Goal: Task Accomplishment & Management: Use online tool/utility

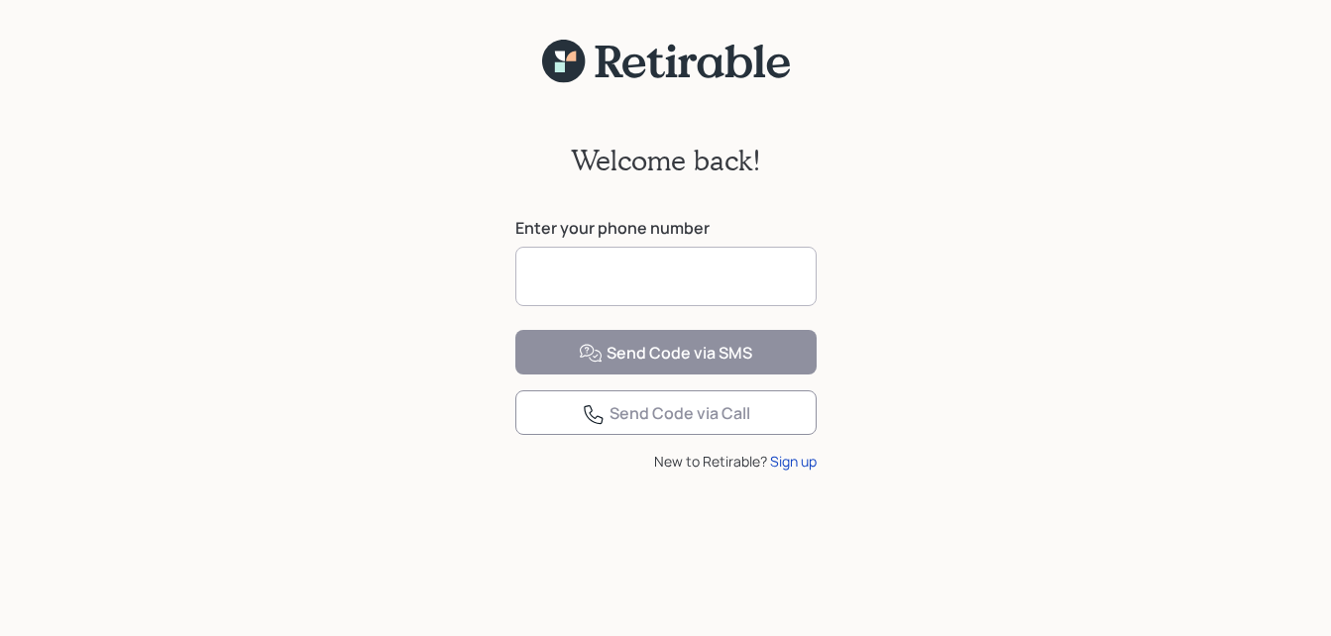
click at [630, 281] on input at bounding box center [665, 276] width 301 height 59
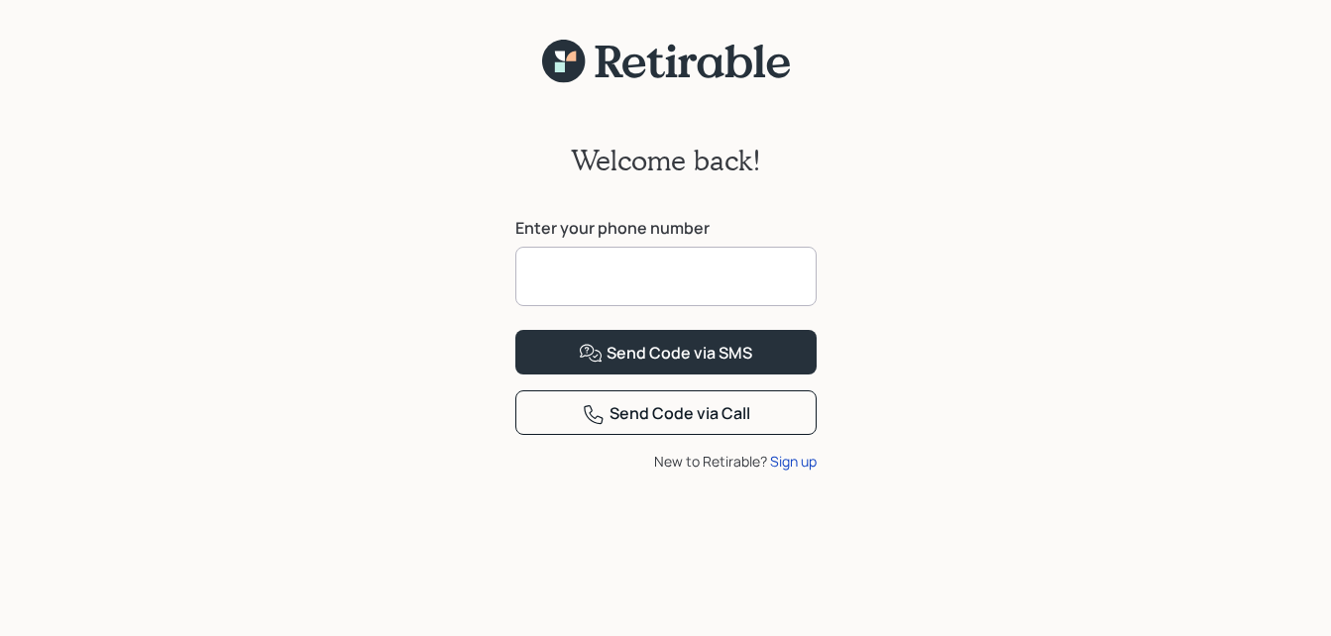
type input "**********"
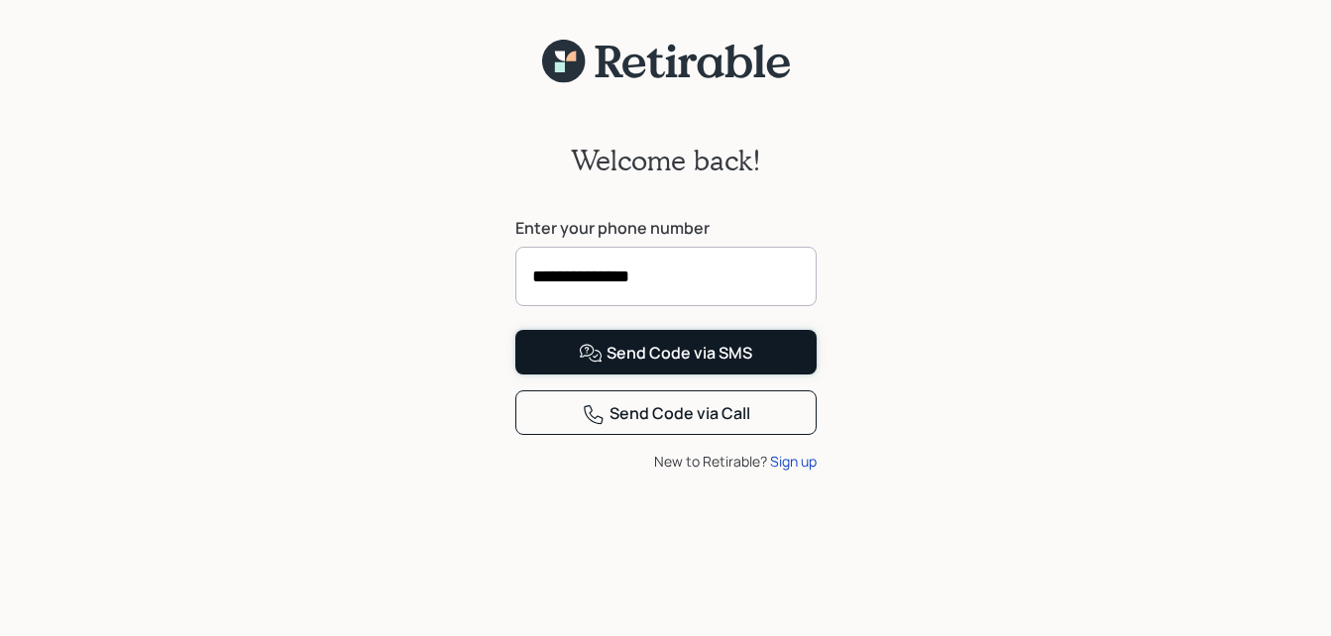
click at [649, 366] on div "Send Code via SMS" at bounding box center [665, 354] width 173 height 24
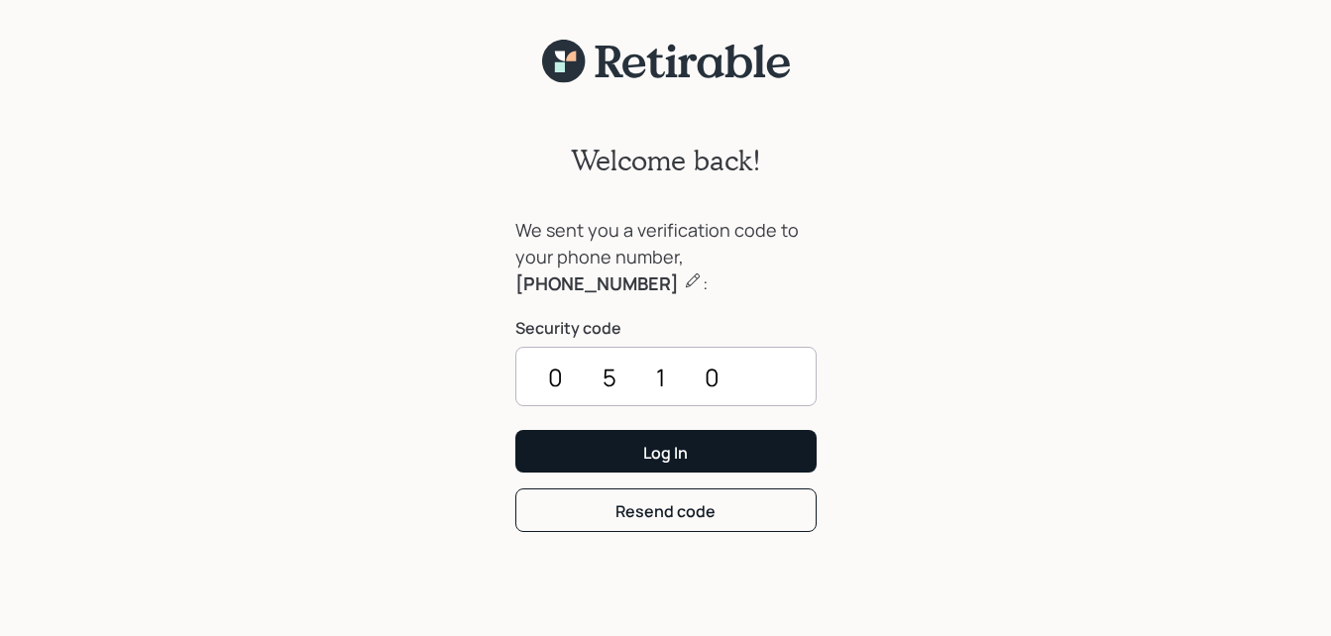
type input "0510"
click at [680, 442] on div "Log In" at bounding box center [665, 453] width 45 height 22
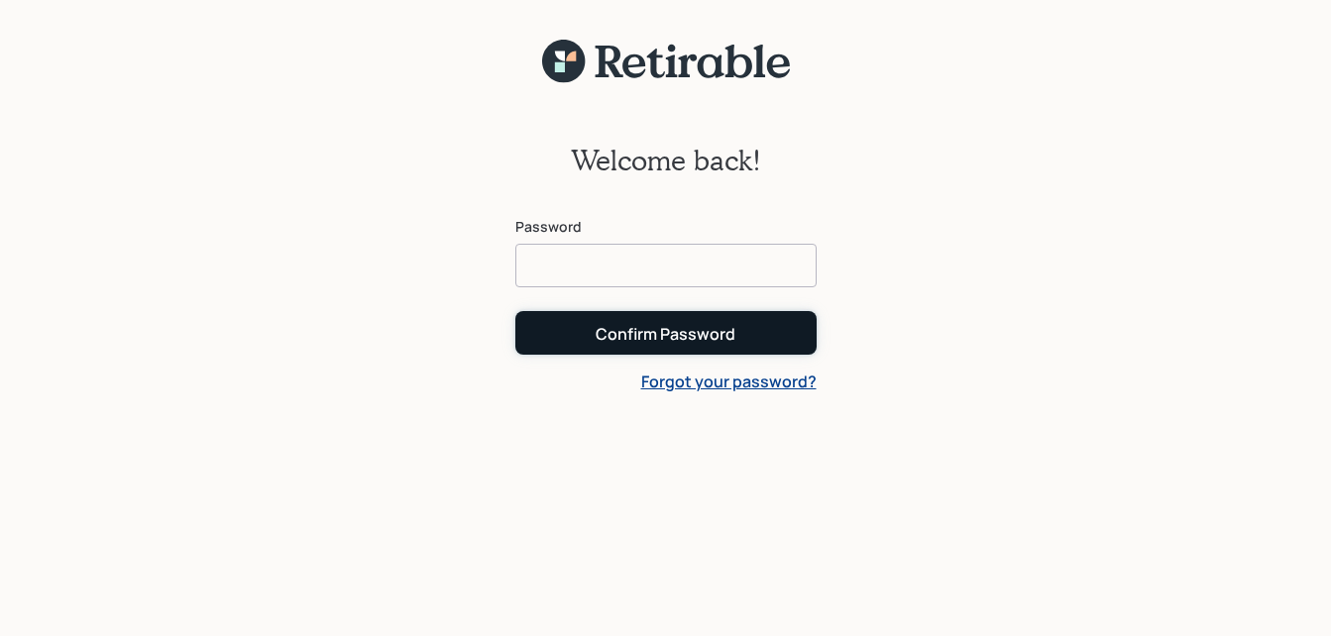
click at [636, 331] on div "Confirm Password" at bounding box center [666, 334] width 140 height 22
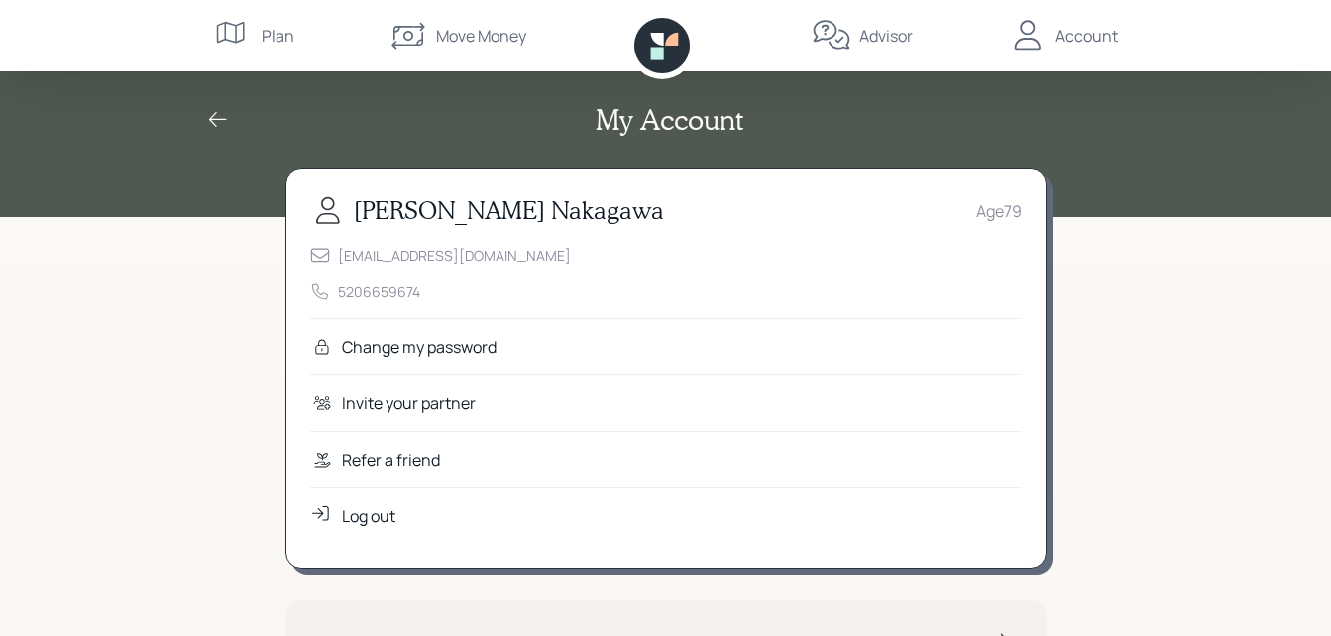
click at [488, 31] on div "Move Money" at bounding box center [481, 36] width 90 height 24
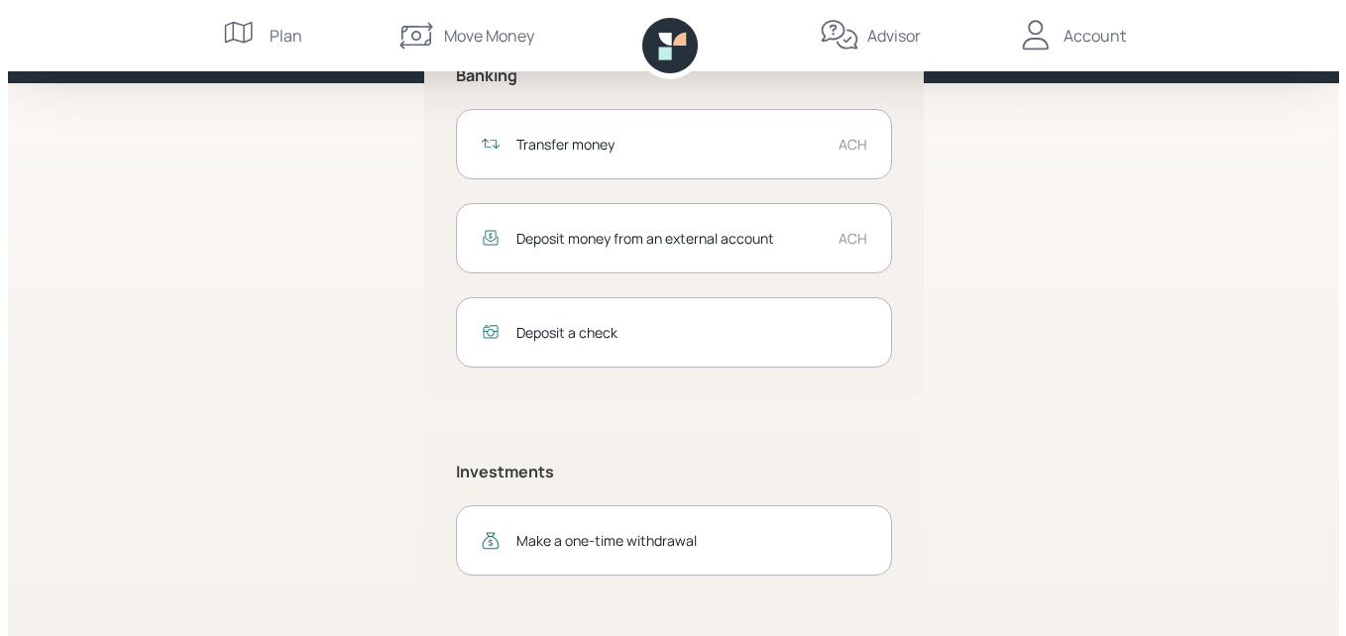
scroll to position [137, 0]
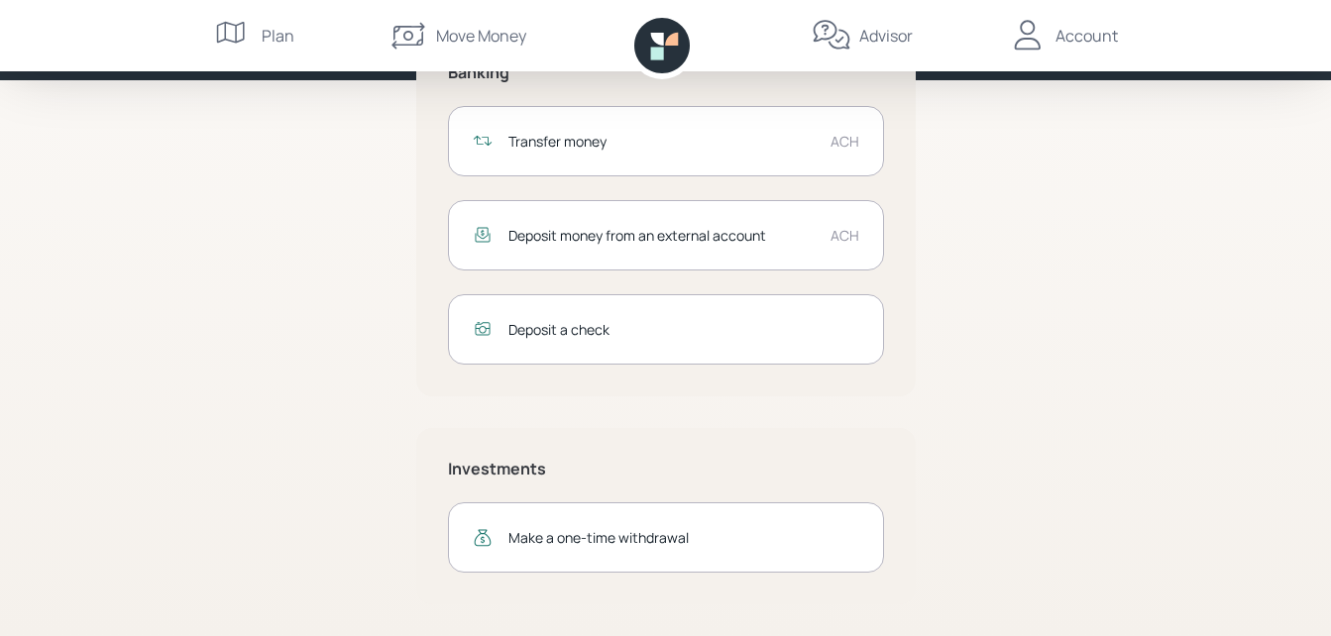
click at [564, 139] on div "Transfer money" at bounding box center [661, 141] width 306 height 21
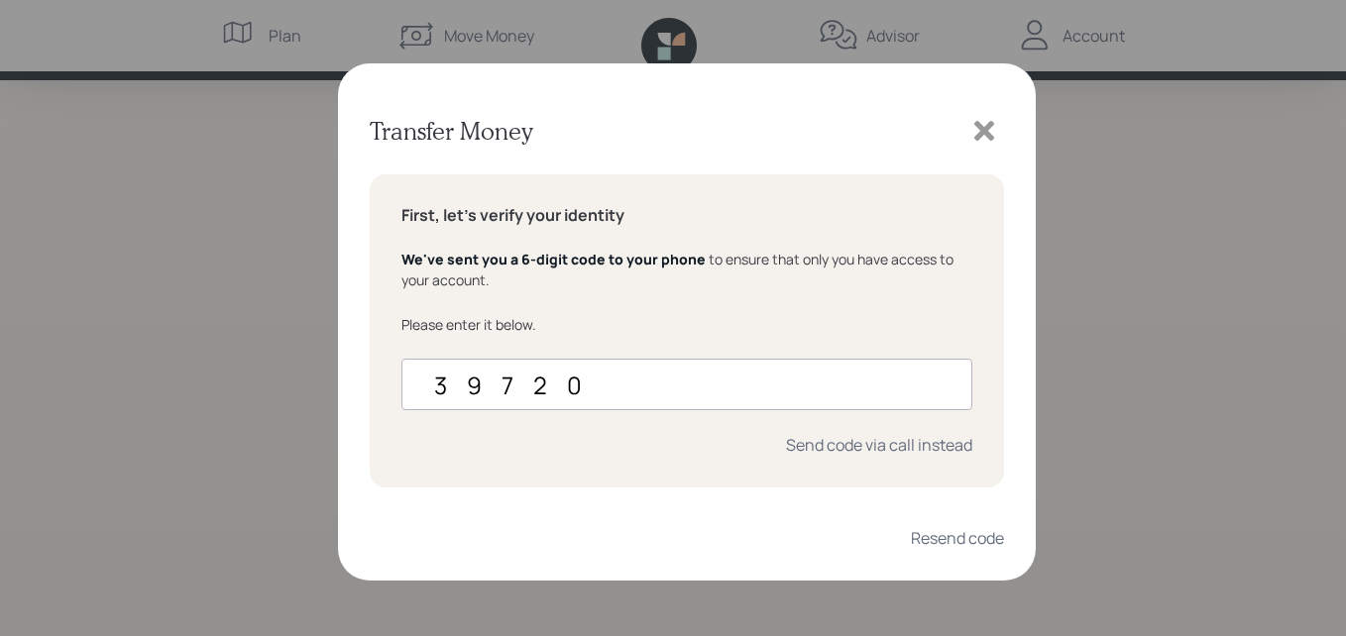
type input "397203"
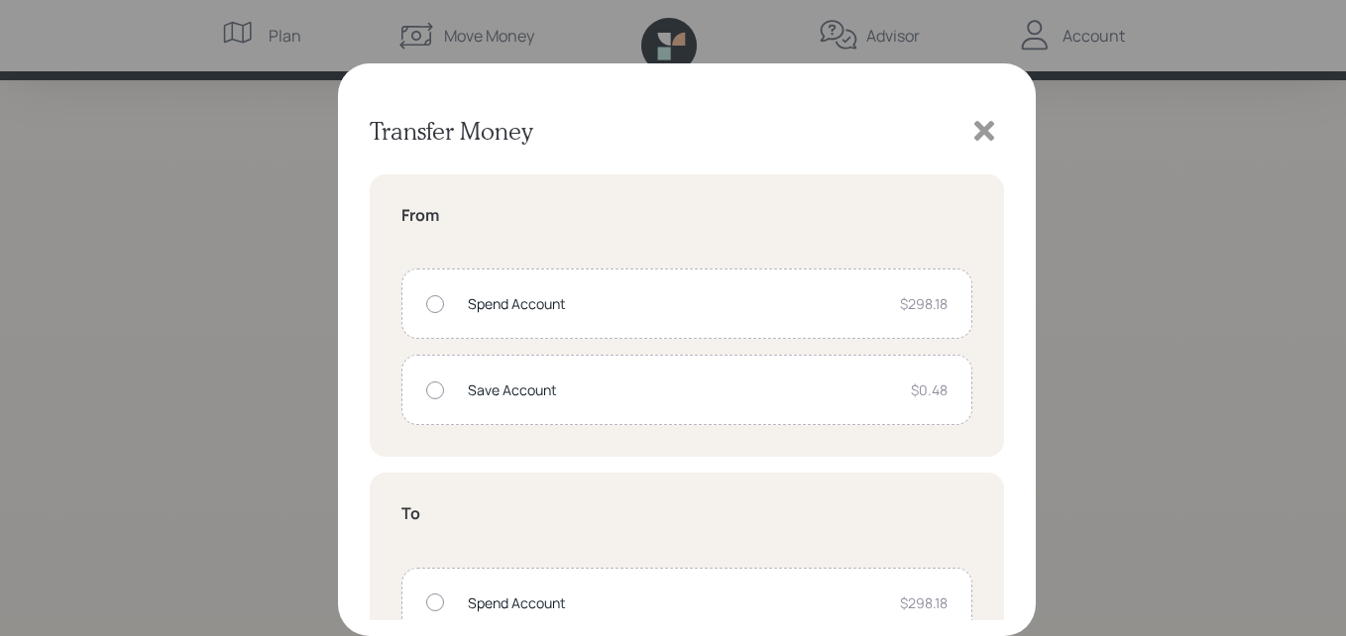
click at [432, 303] on div at bounding box center [435, 304] width 18 height 18
radio input "true"
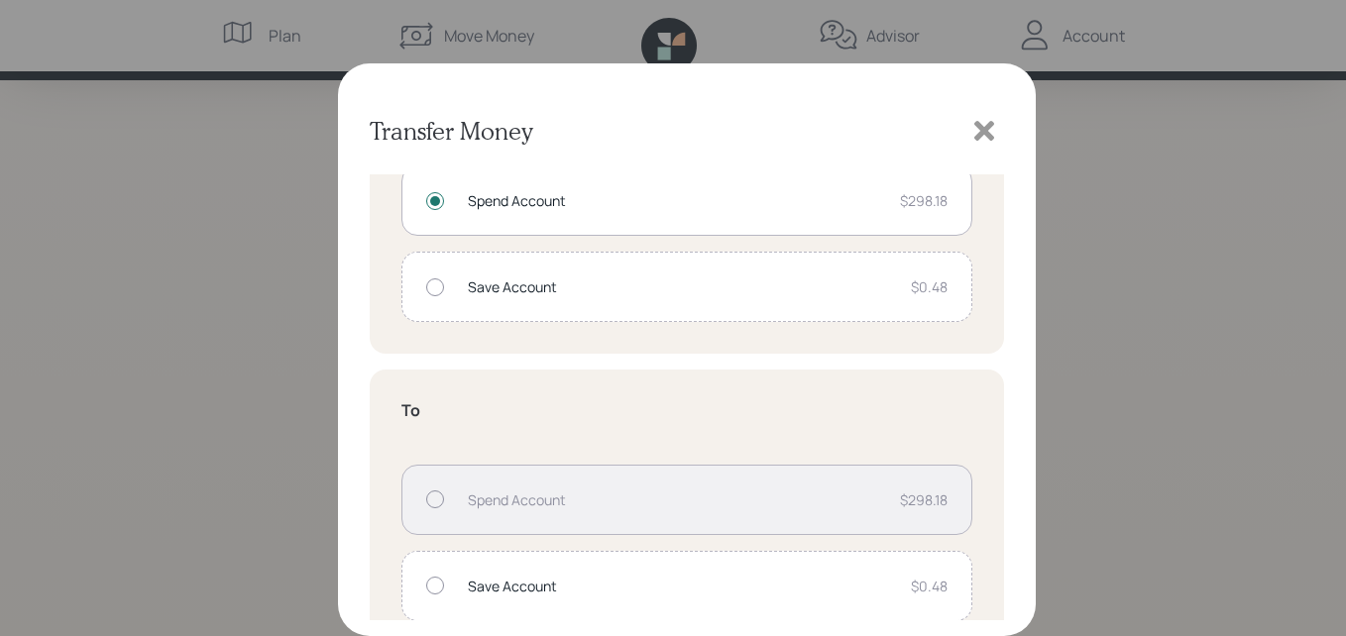
scroll to position [207, 0]
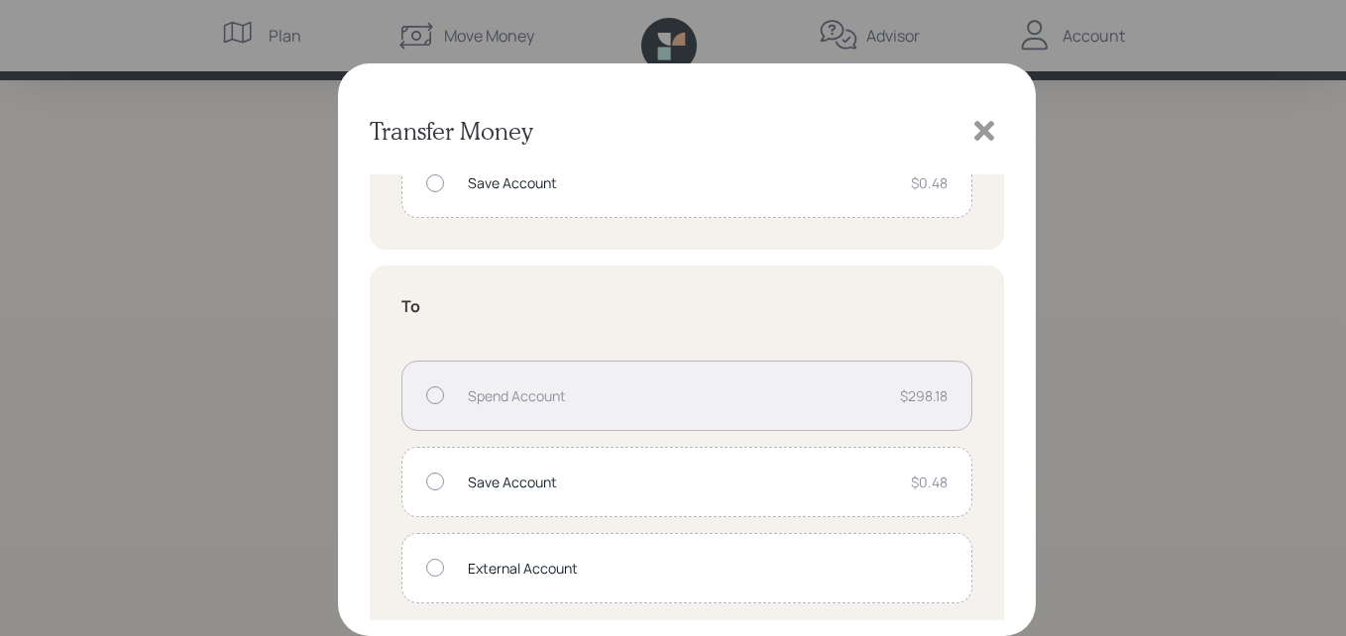
click at [436, 396] on div at bounding box center [435, 396] width 18 height 18
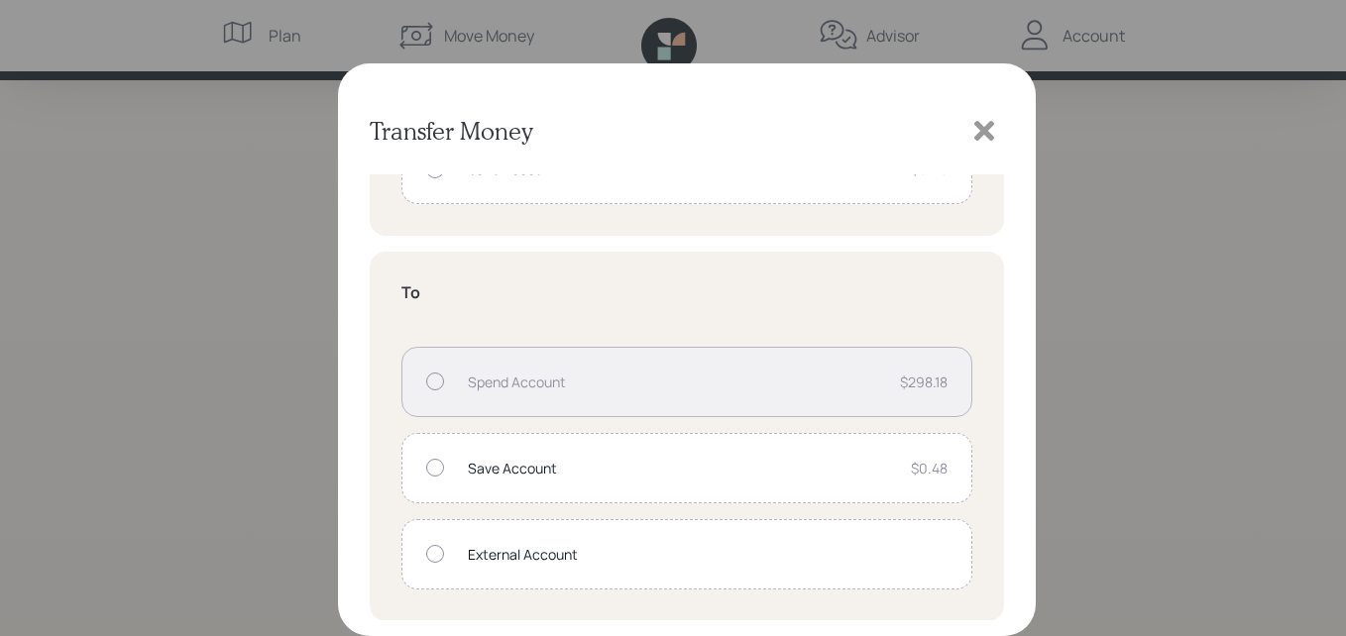
click at [434, 552] on div at bounding box center [435, 554] width 18 height 18
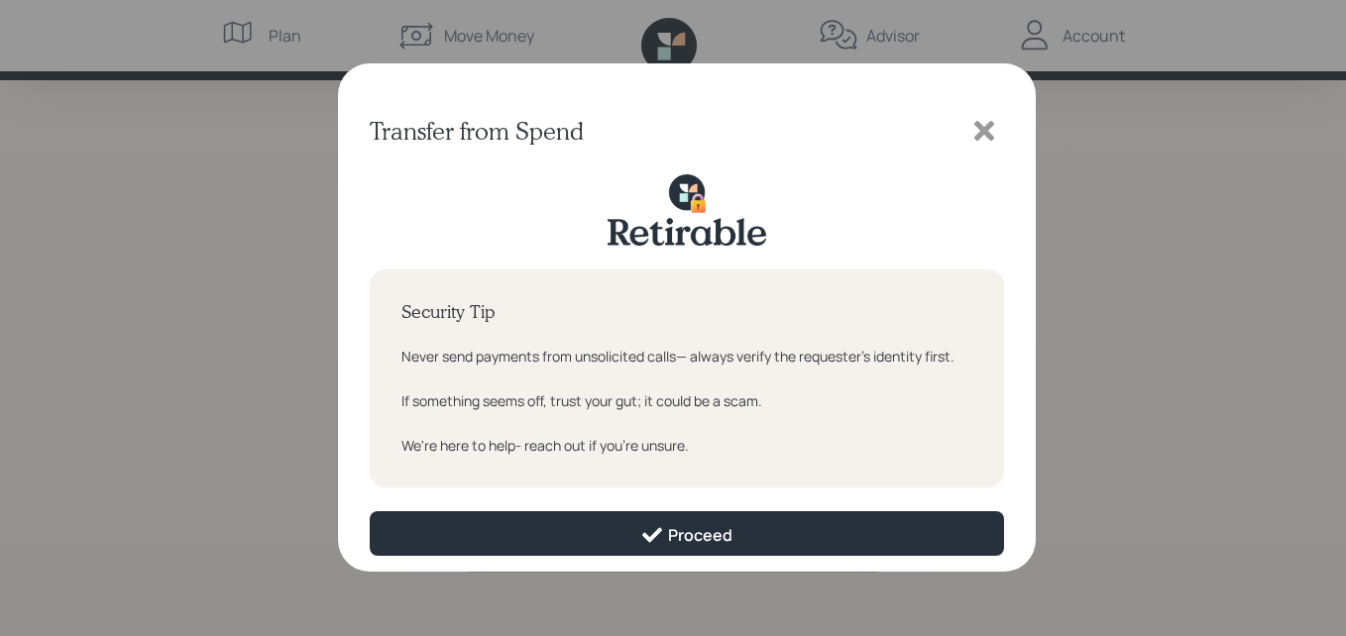
scroll to position [0, 0]
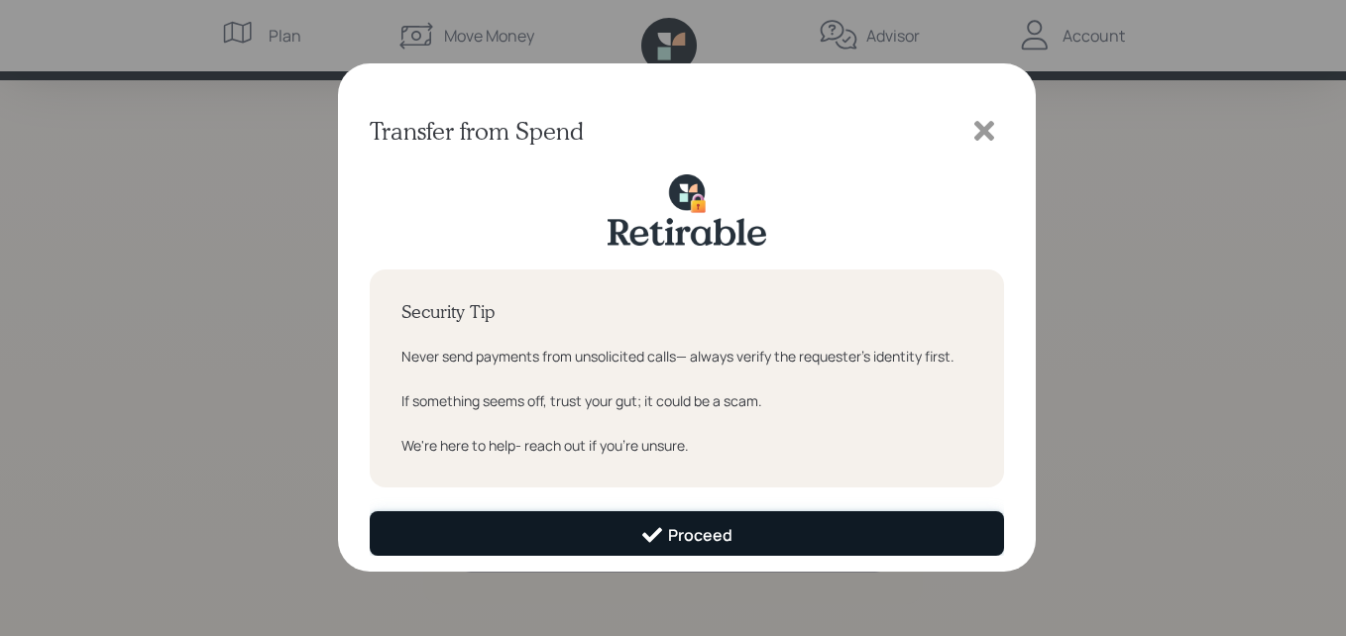
click at [640, 532] on icon at bounding box center [652, 535] width 24 height 24
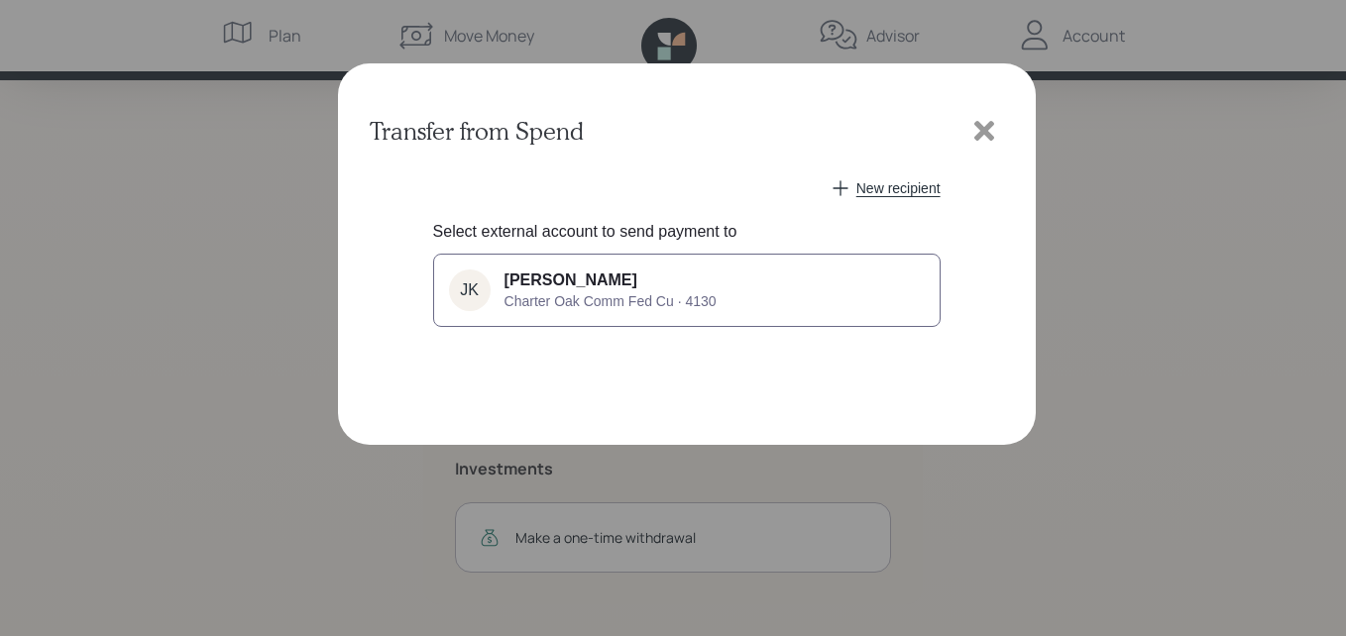
click at [747, 299] on button "JK Joann K Nakagawa Charter Oak Comm Fed Cu · 4130" at bounding box center [686, 290] width 507 height 73
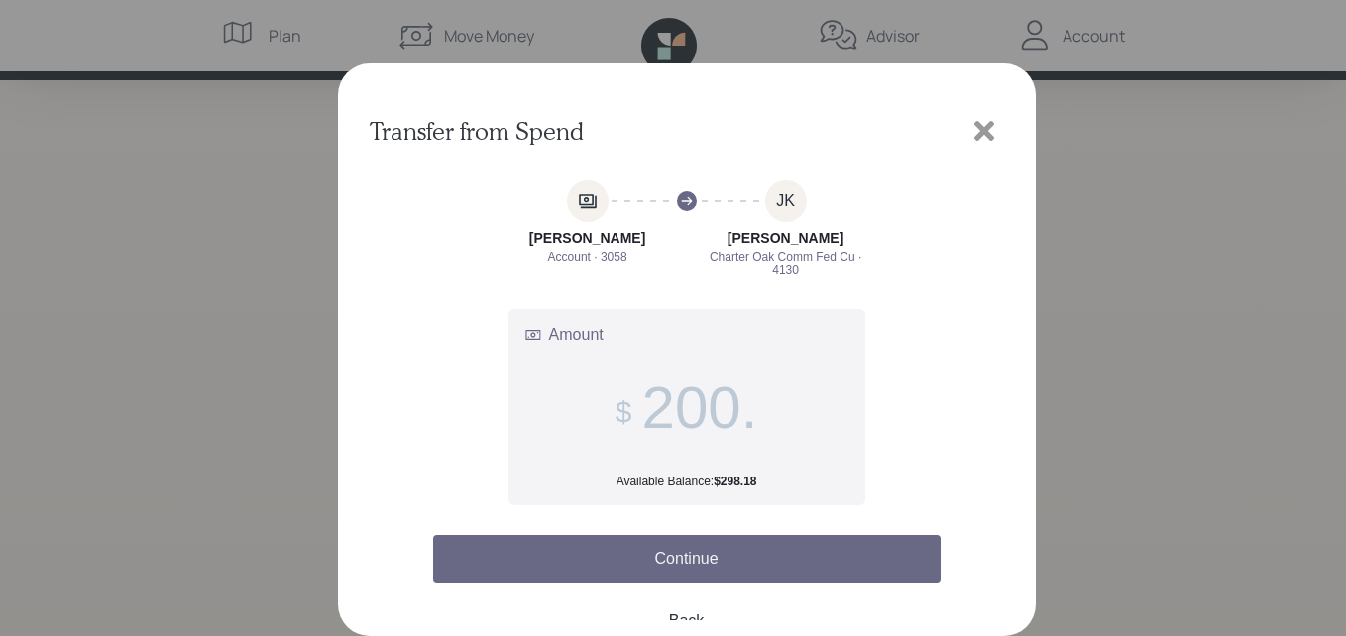
type input "200."
click at [725, 560] on button "Continue" at bounding box center [686, 559] width 507 height 48
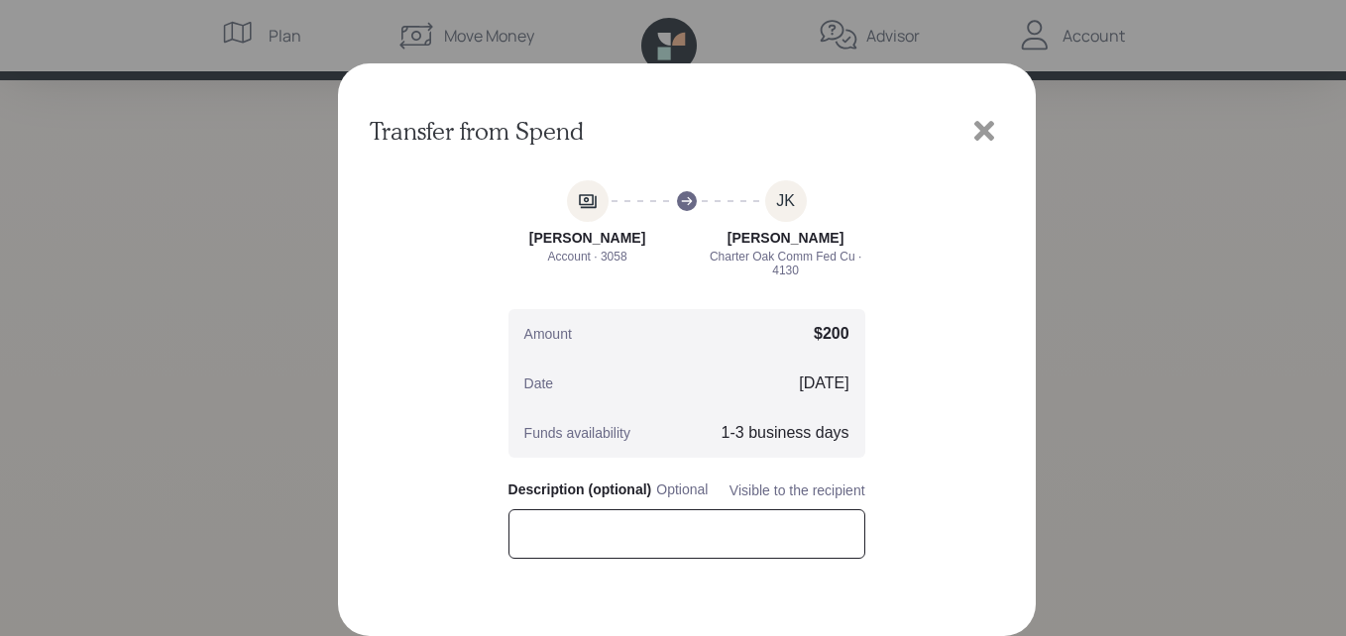
click at [671, 534] on input "text" at bounding box center [686, 534] width 357 height 50
type input "CharterOak"
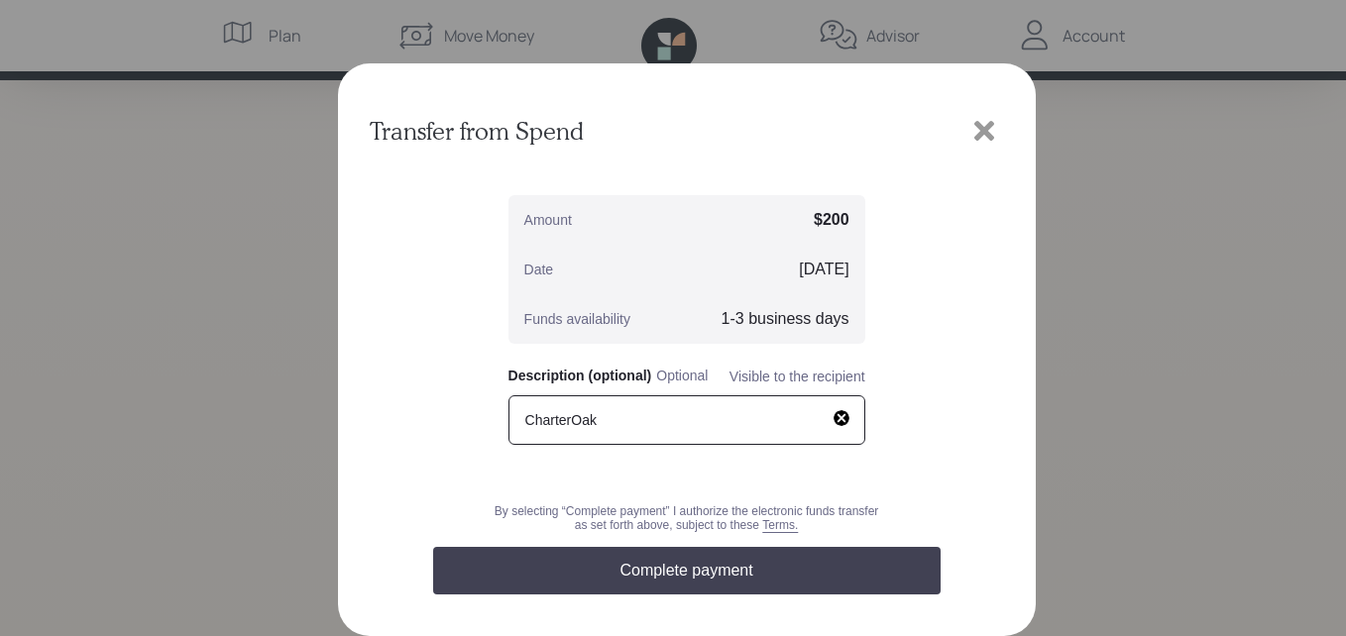
scroll to position [129, 0]
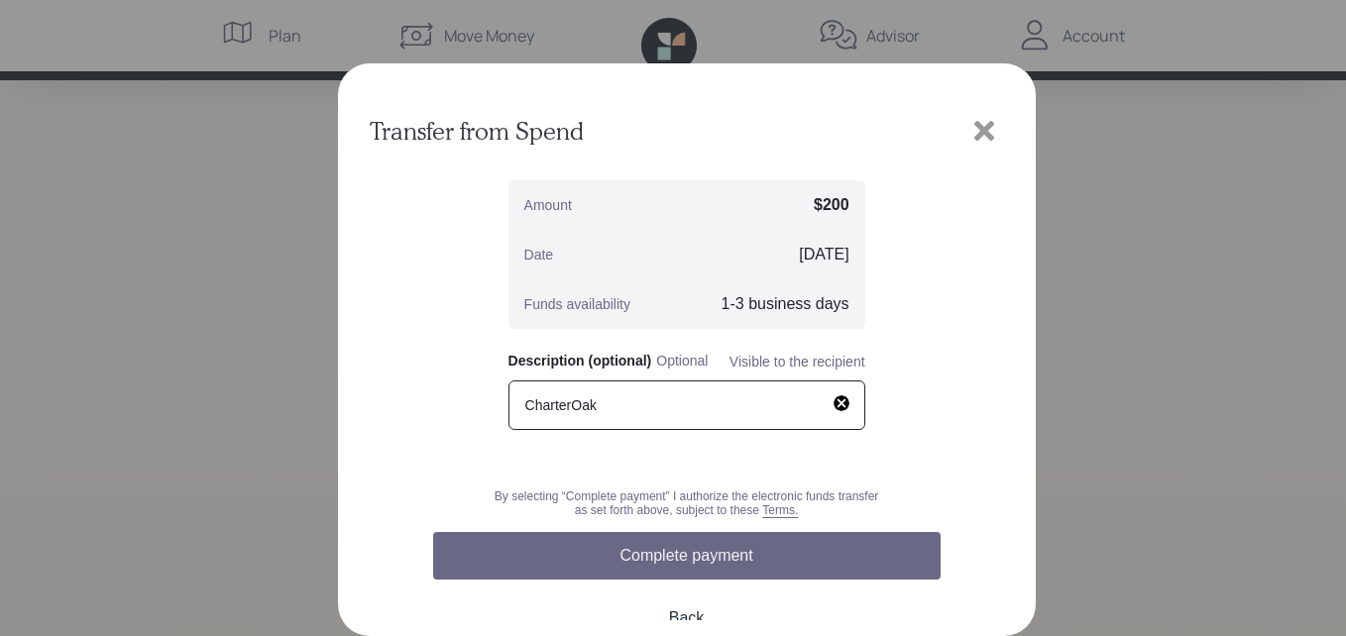
click at [764, 556] on button "Complete payment" at bounding box center [686, 556] width 507 height 48
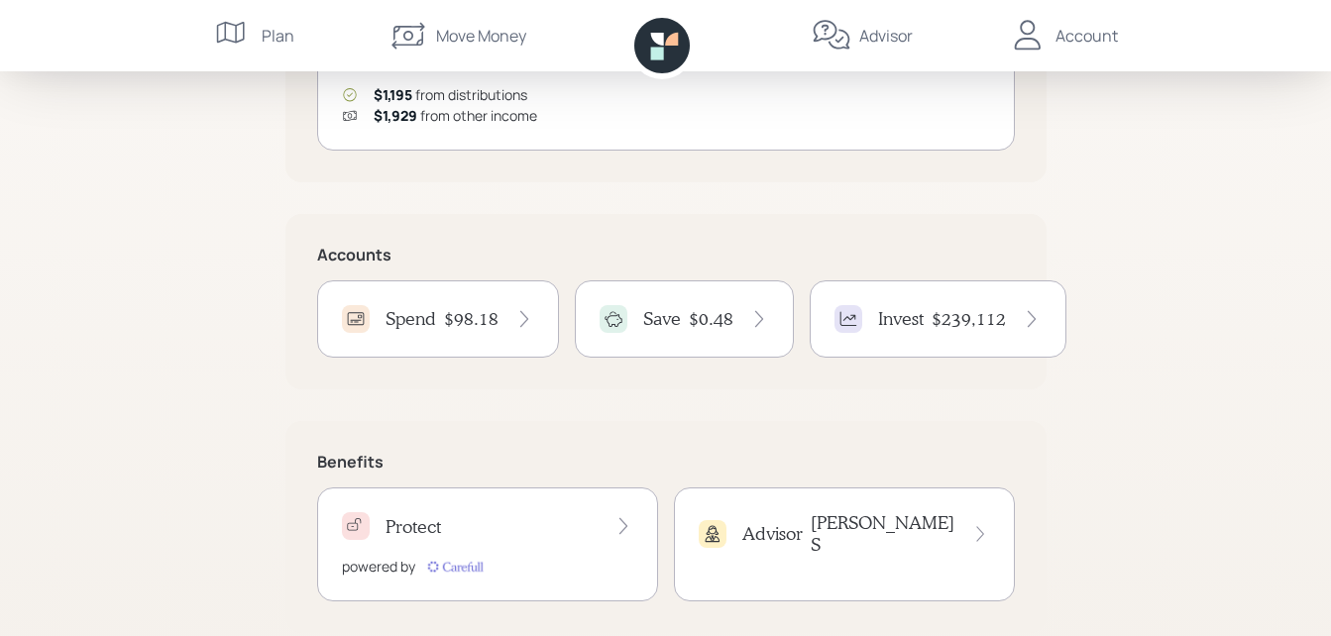
scroll to position [361, 0]
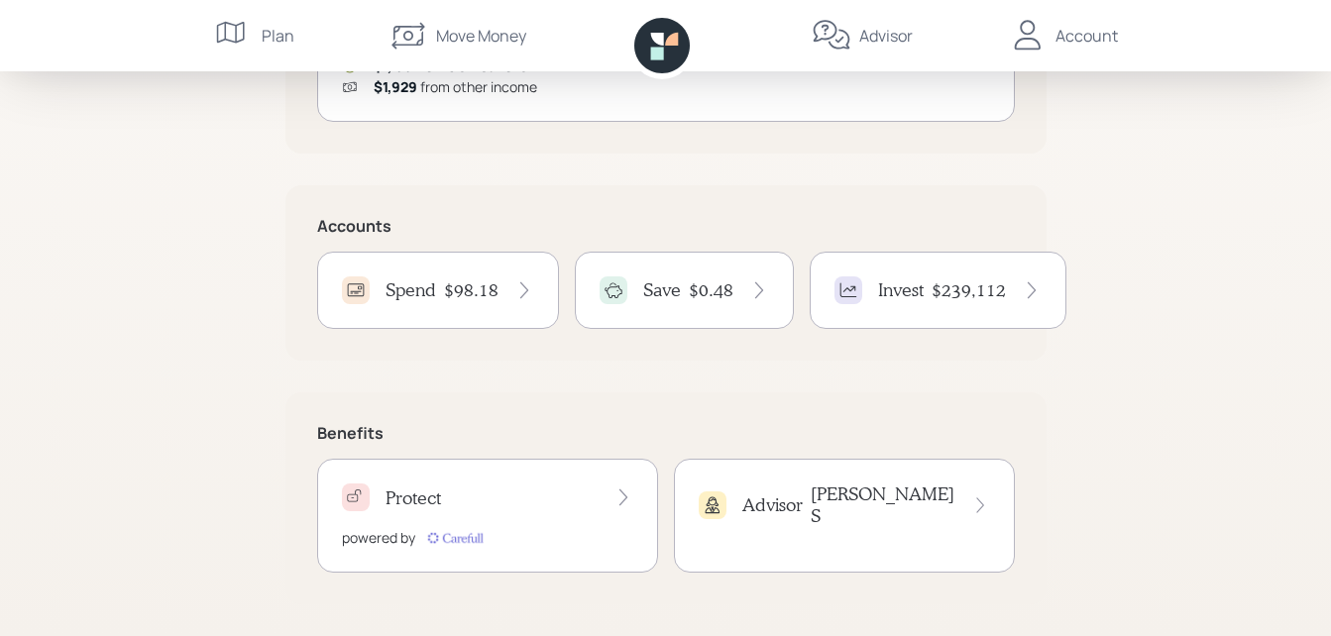
click at [1069, 35] on div "Account" at bounding box center [1087, 36] width 62 height 24
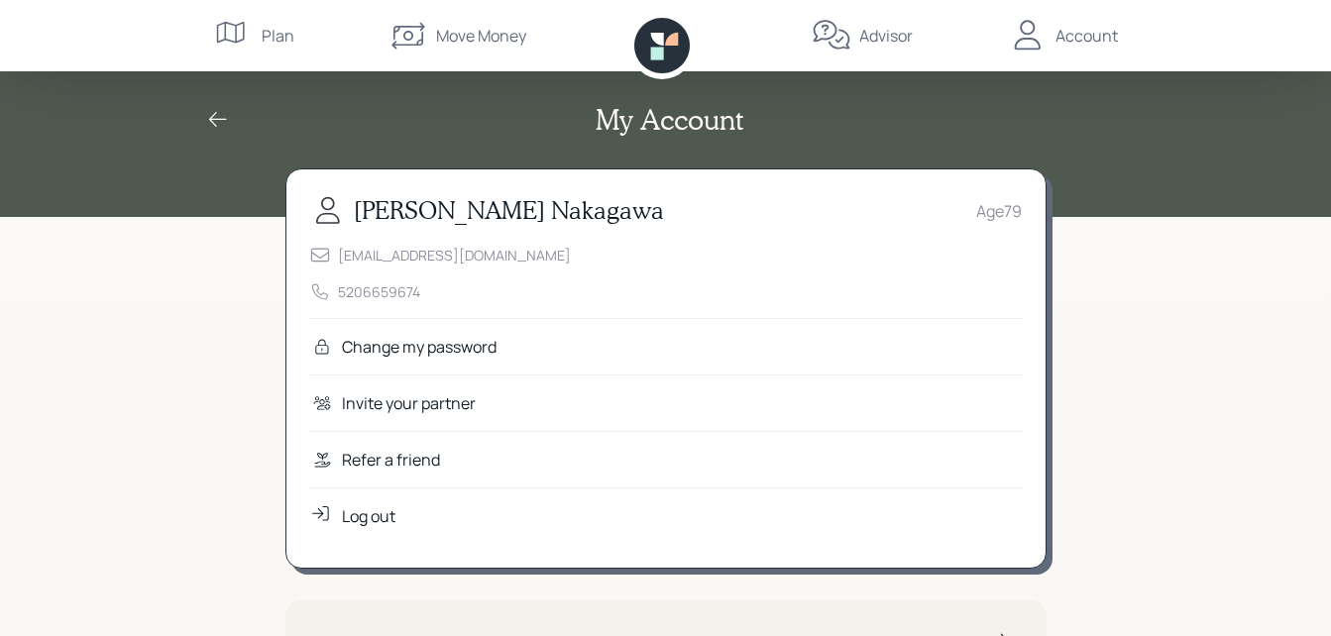
click at [363, 509] on div "Log out" at bounding box center [369, 516] width 54 height 24
